Goal: Task Accomplishment & Management: Complete application form

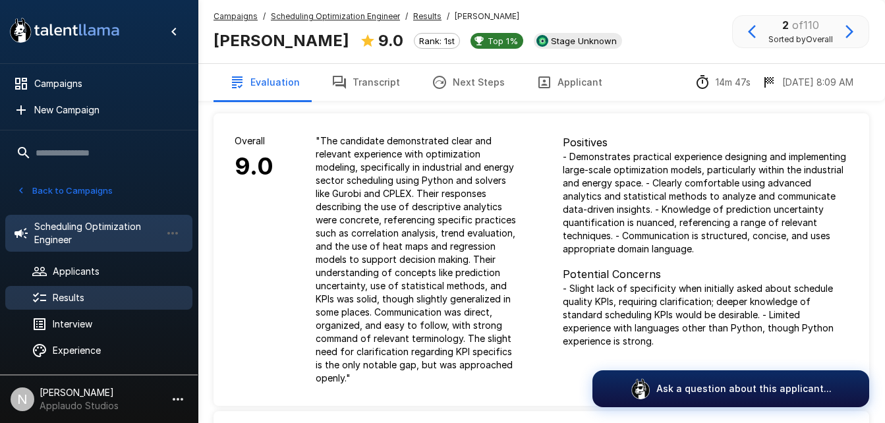
click at [109, 233] on span "Scheduling Optimization Engineer" at bounding box center [97, 233] width 127 height 26
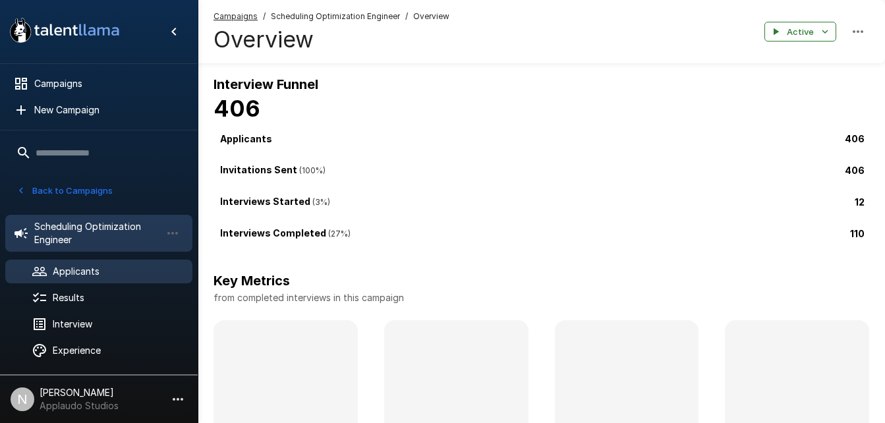
click at [101, 268] on span "Applicants" at bounding box center [117, 271] width 129 height 13
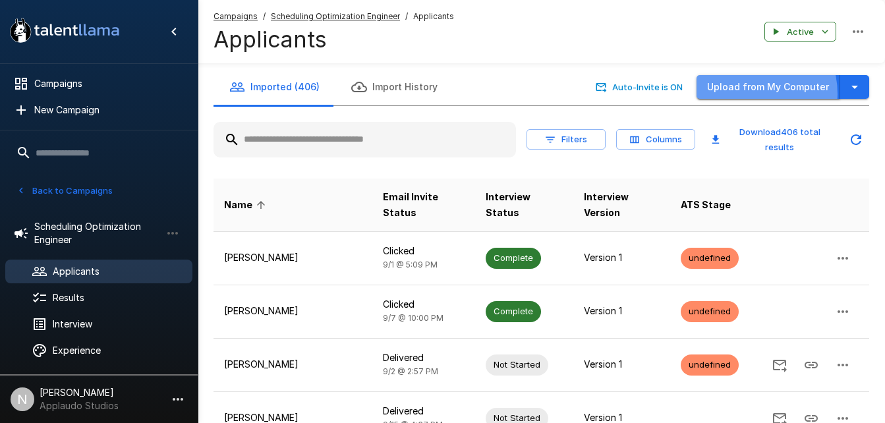
click at [752, 94] on button "Upload from My Computer" at bounding box center [769, 87] width 144 height 24
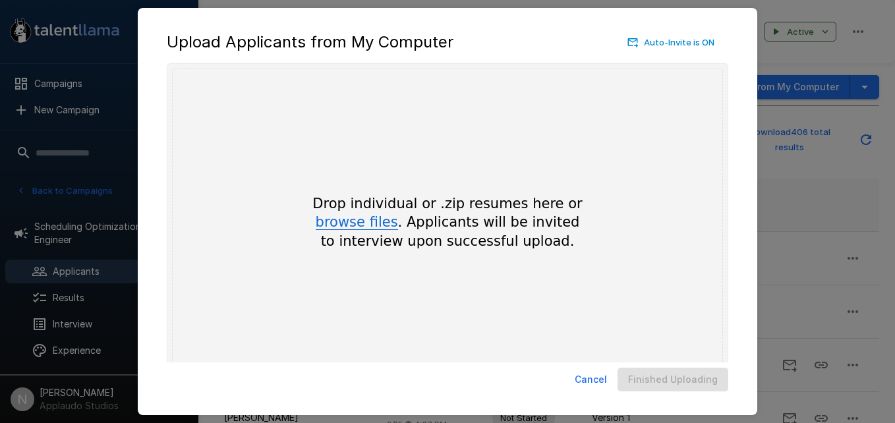
click at [388, 225] on button "browse files" at bounding box center [357, 223] width 82 height 15
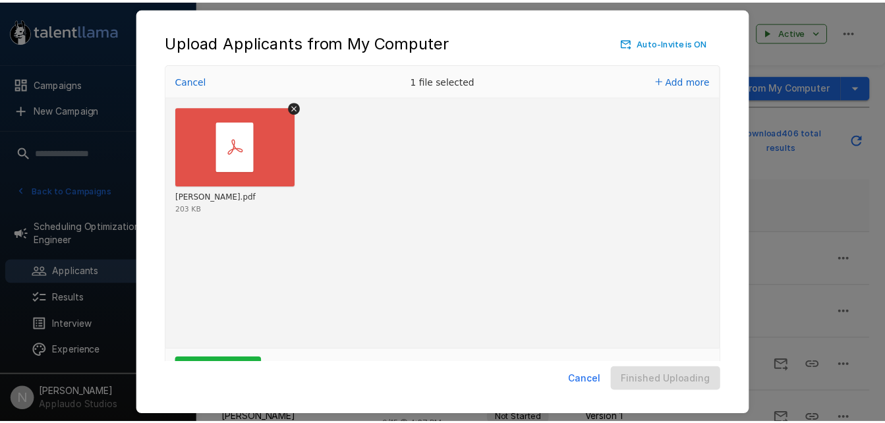
scroll to position [44, 0]
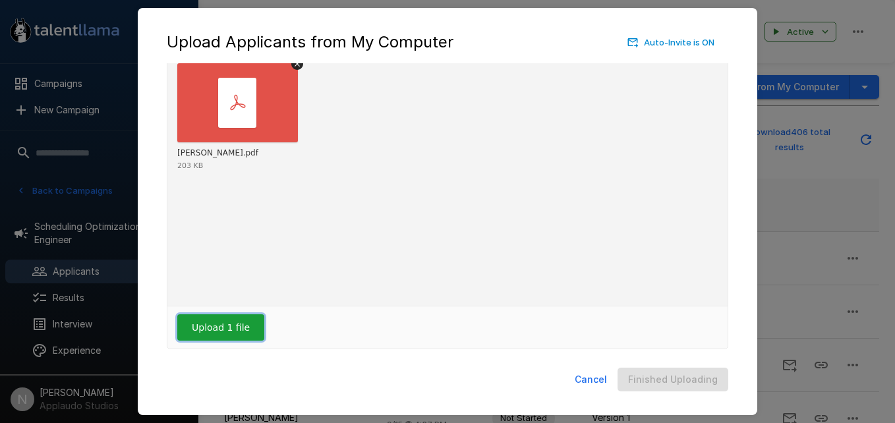
click at [223, 317] on button "Upload 1 file" at bounding box center [220, 327] width 87 height 26
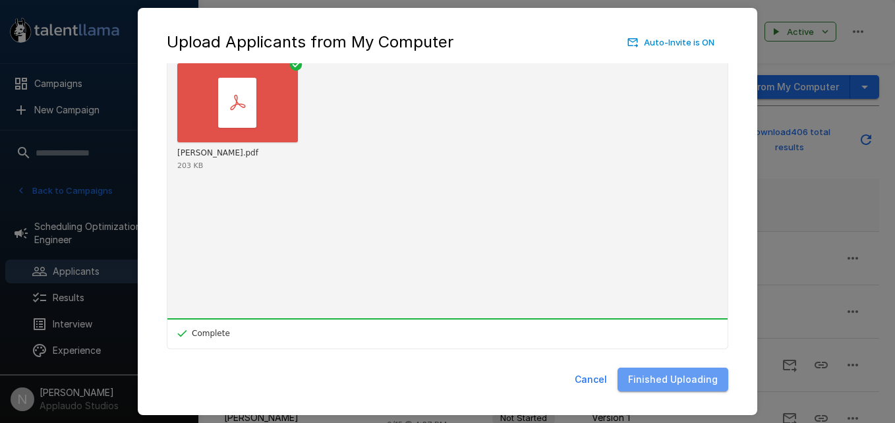
click at [687, 376] on button "Finished Uploading" at bounding box center [673, 380] width 111 height 24
